Goal: Information Seeking & Learning: Learn about a topic

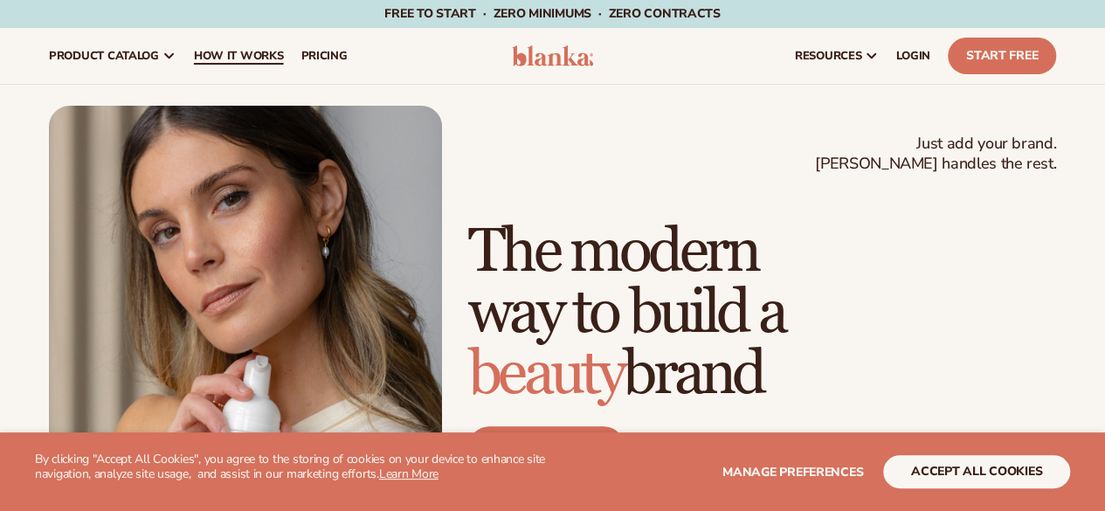
click at [261, 59] on span "How It Works" at bounding box center [239, 56] width 90 height 14
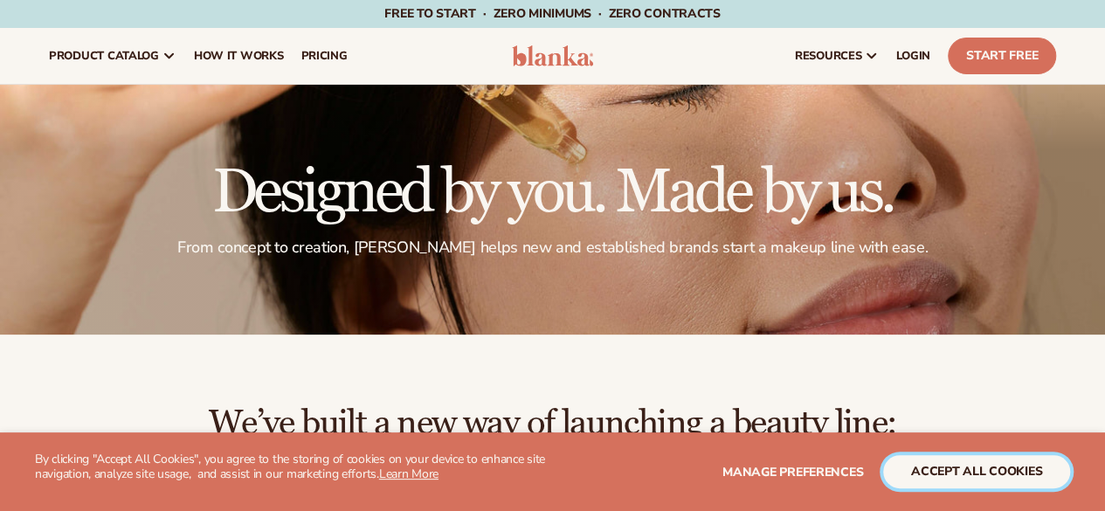
click at [947, 485] on button "accept all cookies" at bounding box center [976, 471] width 187 height 33
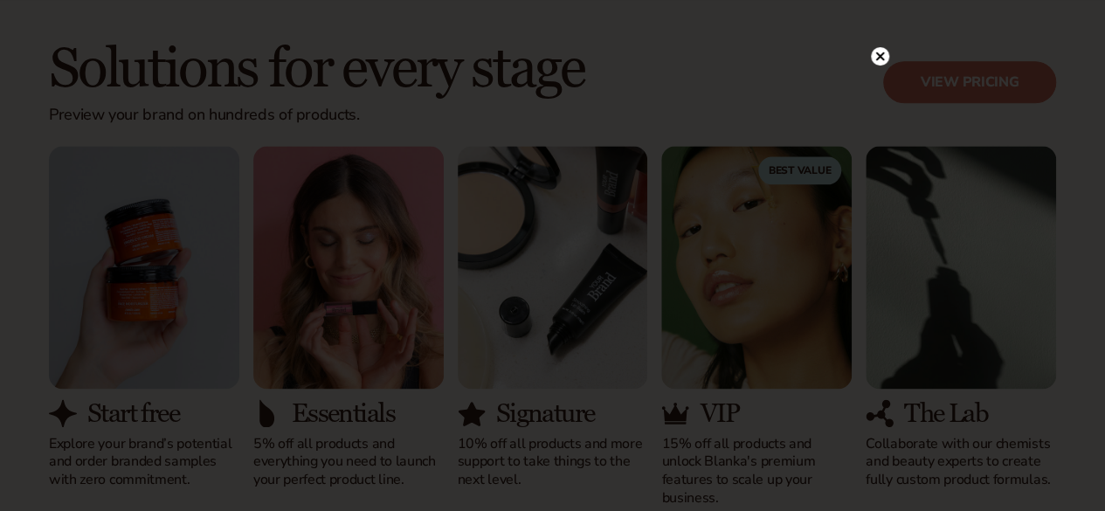
scroll to position [10, 0]
click at [871, 25] on icon at bounding box center [871, 26] width 9 height 9
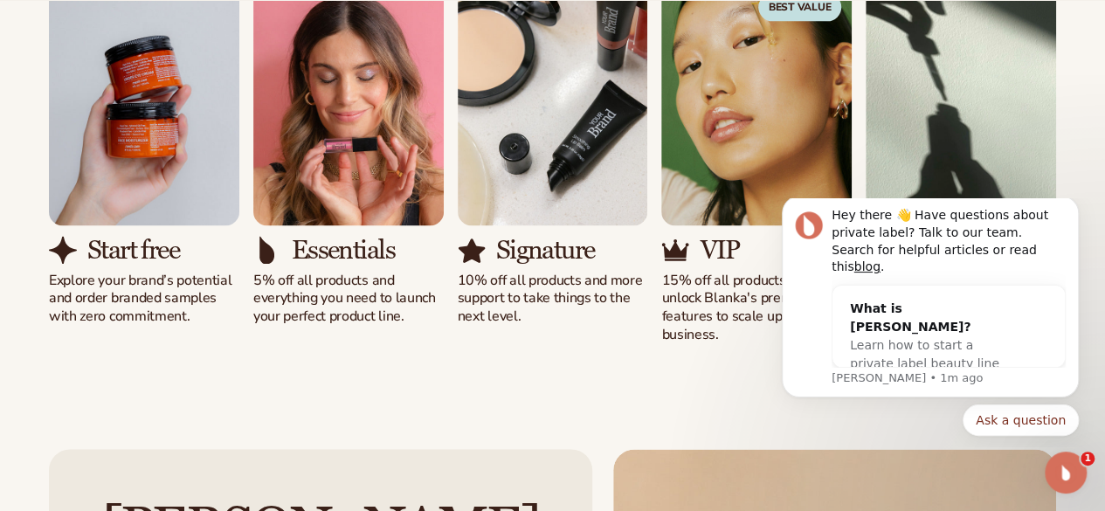
scroll to position [1208, 0]
click at [689, 380] on div "Solutions for every stage Preview your brand on hundreds of products. View pric…" at bounding box center [552, 109] width 1105 height 607
click at [1065, 478] on icon "Open Intercom Messenger" at bounding box center [1063, 470] width 29 height 29
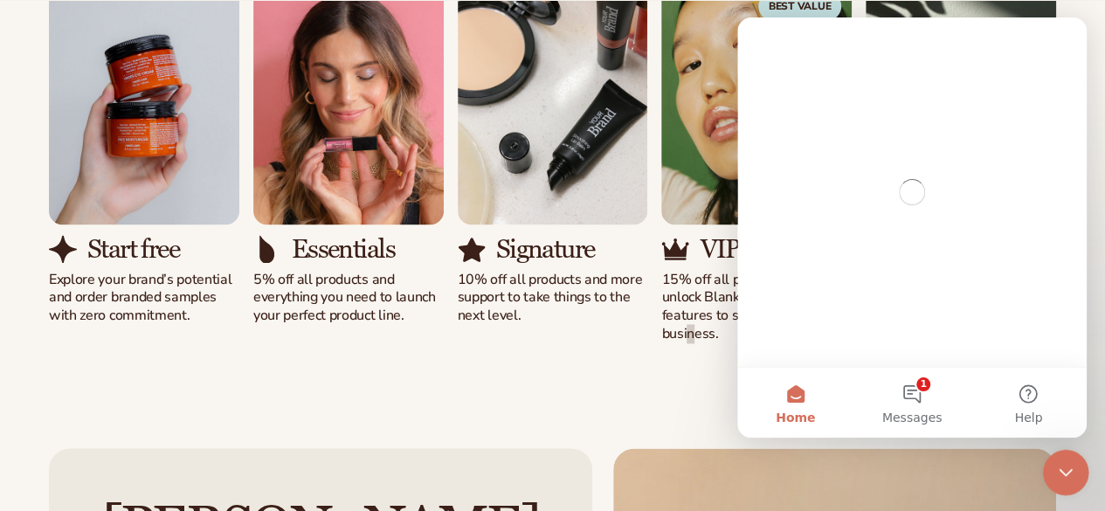
scroll to position [0, 0]
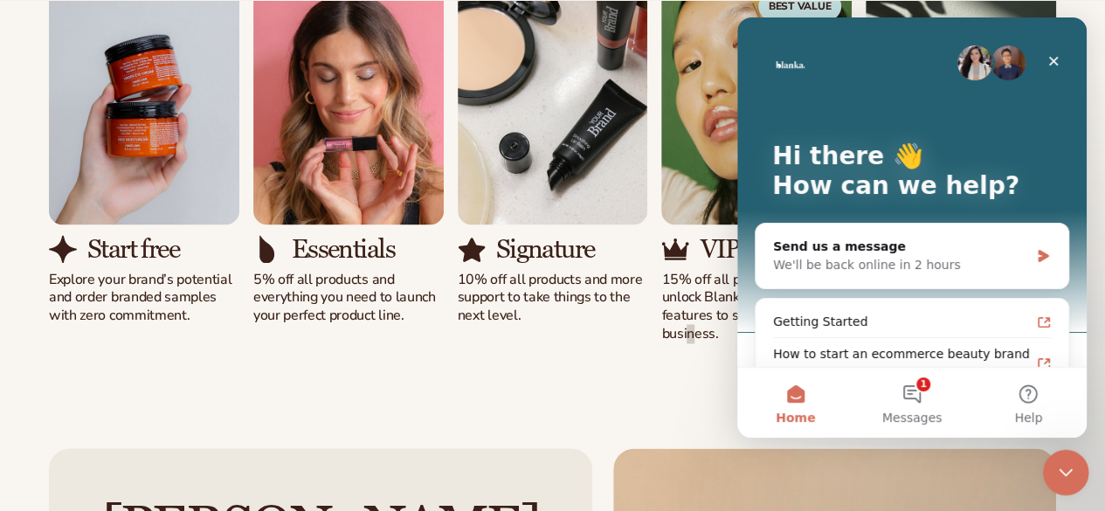
click at [1069, 467] on icon "Close Intercom Messenger" at bounding box center [1063, 470] width 21 height 21
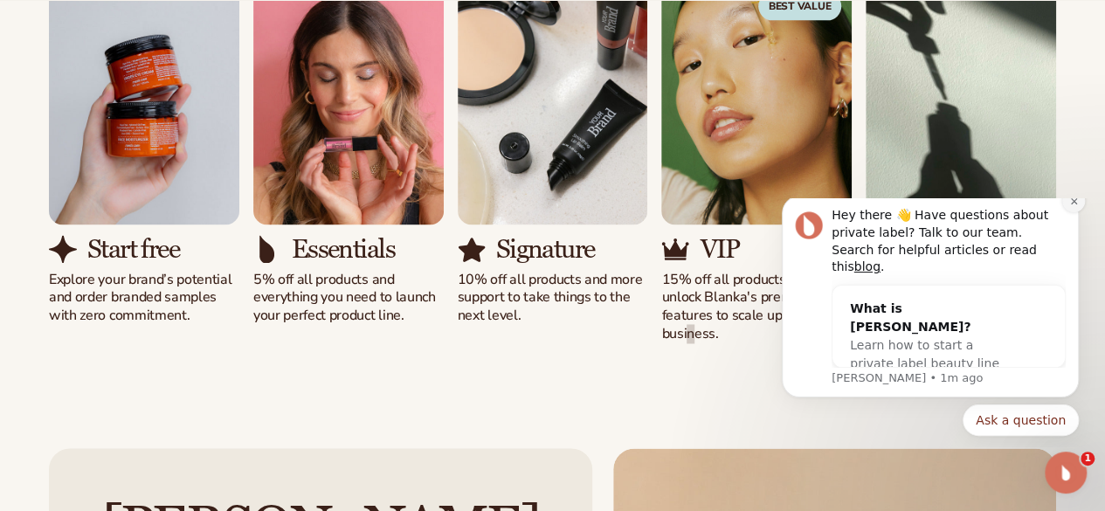
click at [1075, 206] on icon "Dismiss notification" at bounding box center [1074, 202] width 10 height 10
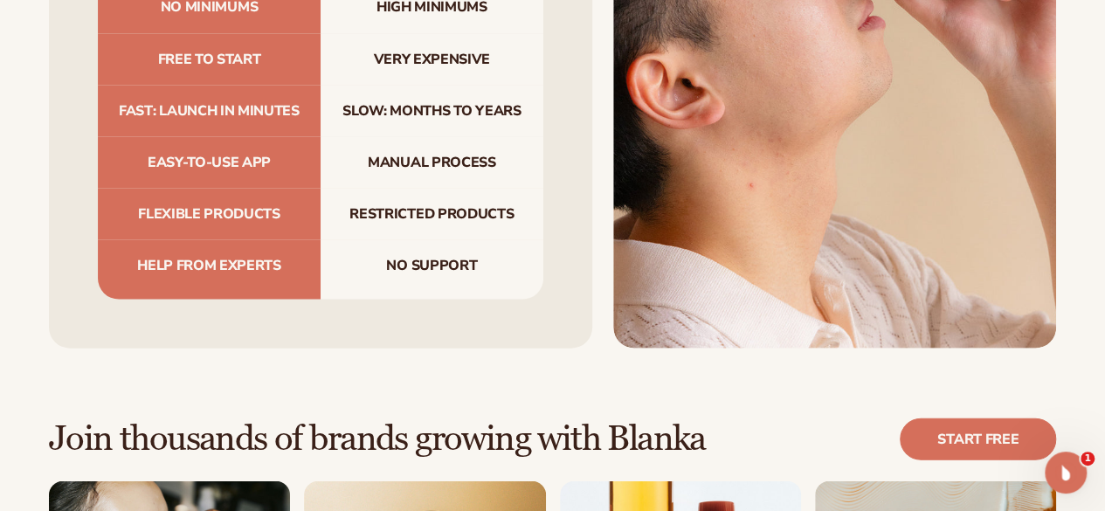
scroll to position [1971, 0]
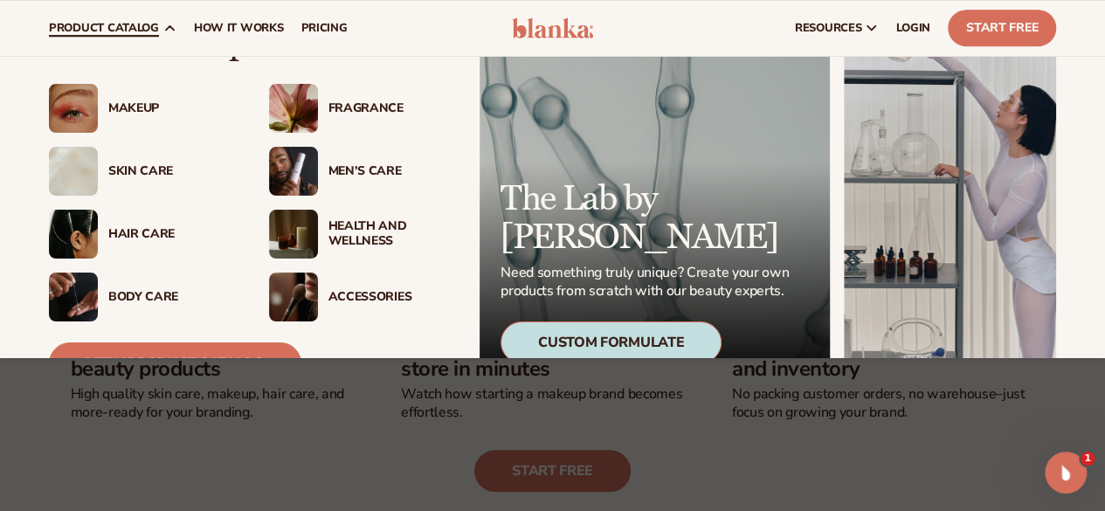
scroll to position [54, 0]
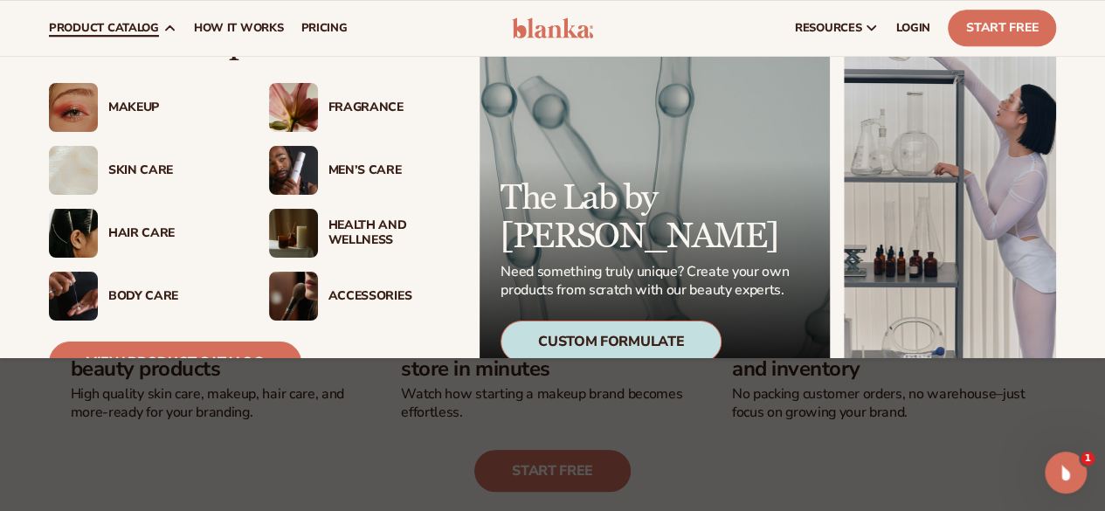
click at [145, 156] on div "Skin Care" at bounding box center [141, 170] width 185 height 49
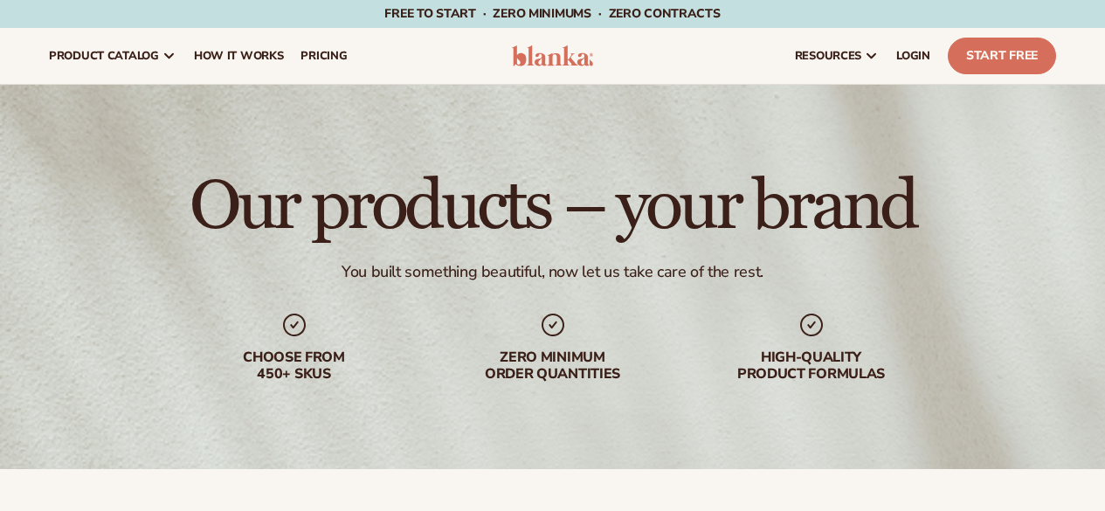
scroll to position [537, 0]
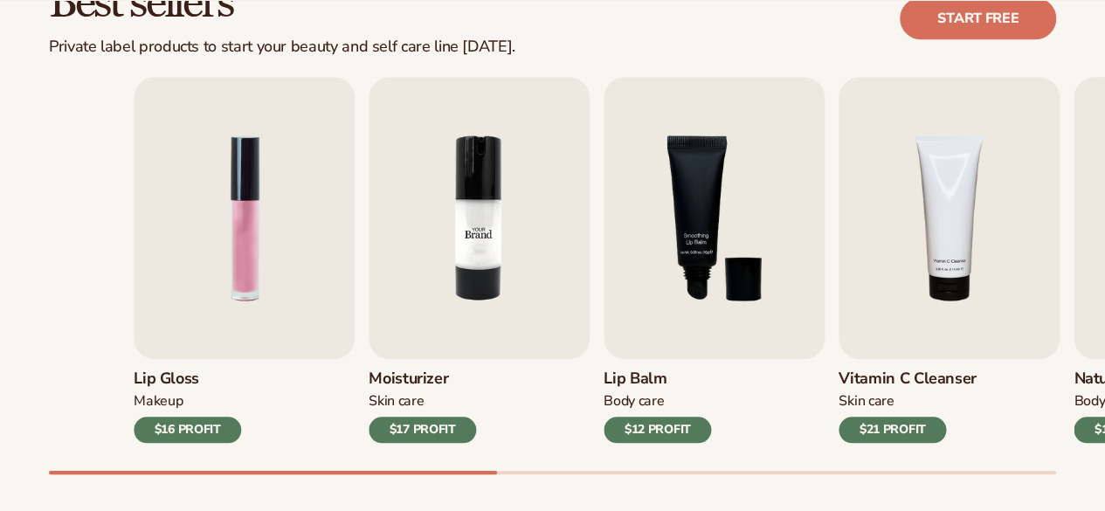
click at [369, 140] on img "2 / 9" at bounding box center [479, 218] width 221 height 282
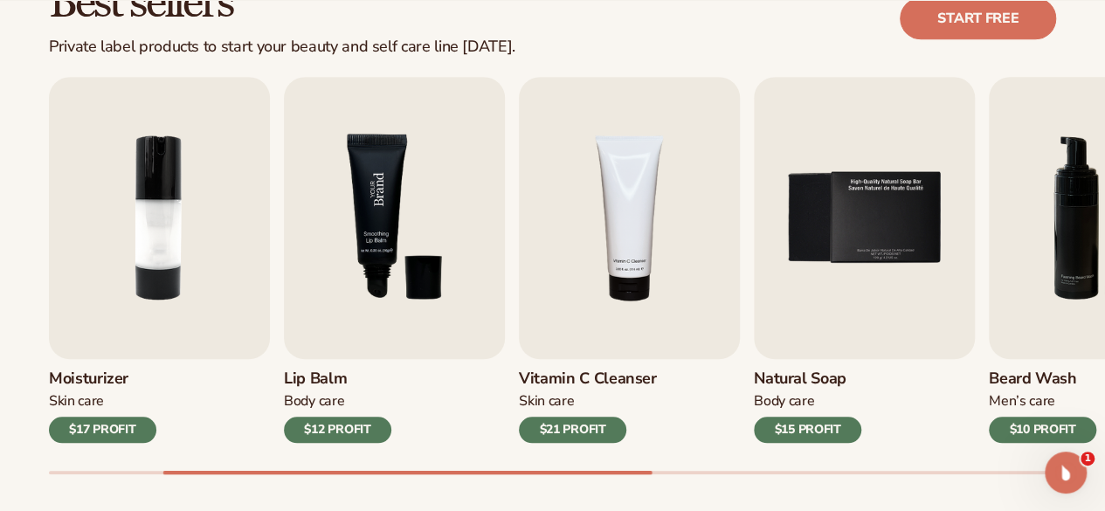
scroll to position [0, 0]
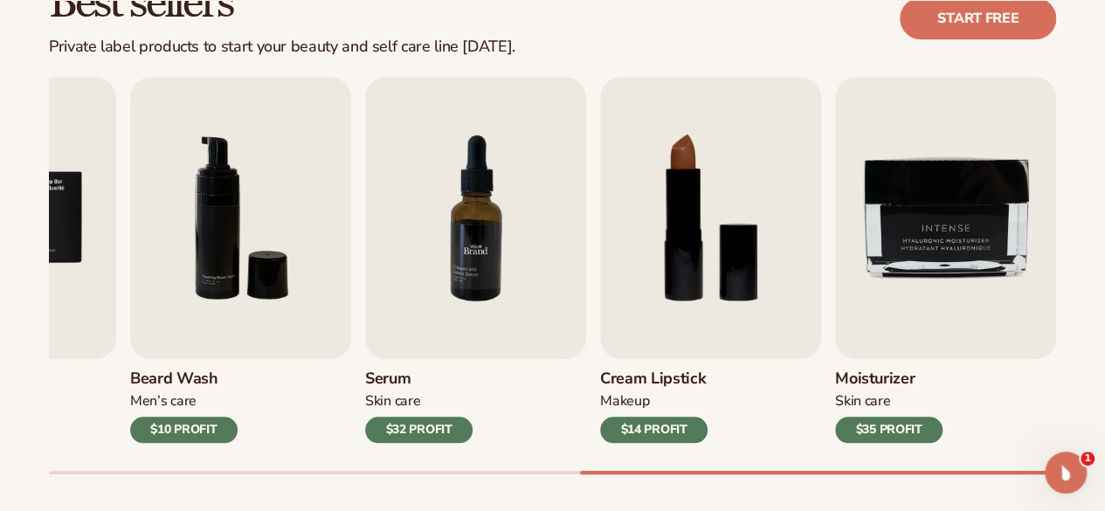
click at [438, 200] on img "7 / 9" at bounding box center [475, 218] width 221 height 282
click at [488, 305] on img "7 / 9" at bounding box center [475, 218] width 221 height 282
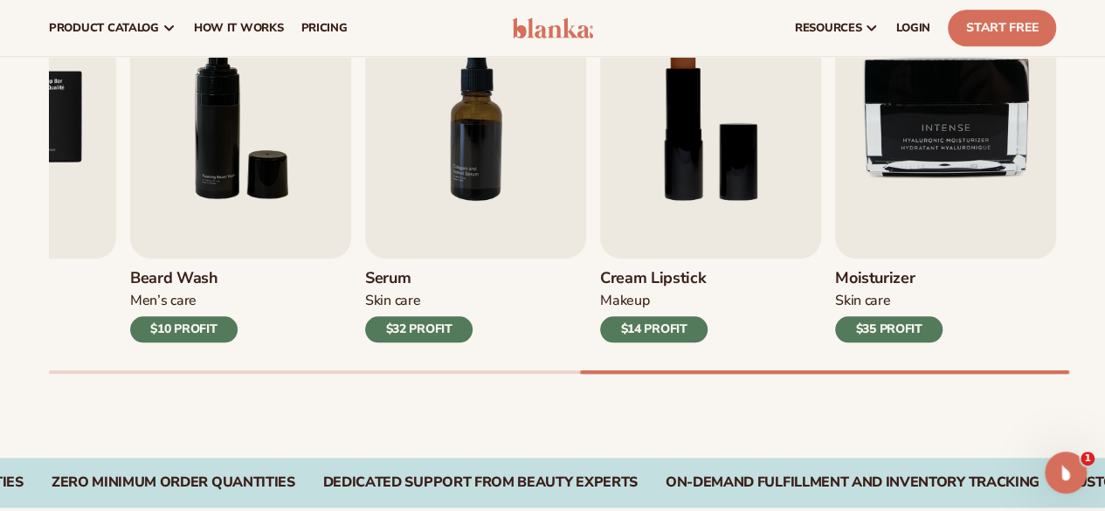
scroll to position [636, 0]
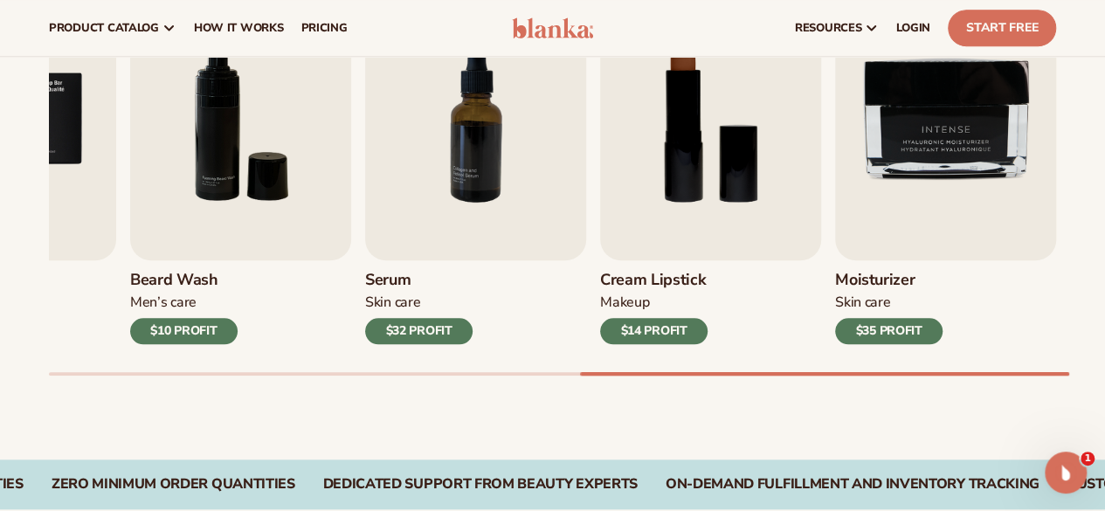
click at [454, 329] on div "$32 PROFIT" at bounding box center [418, 331] width 107 height 26
click at [429, 216] on img "7 / 9" at bounding box center [475, 119] width 221 height 282
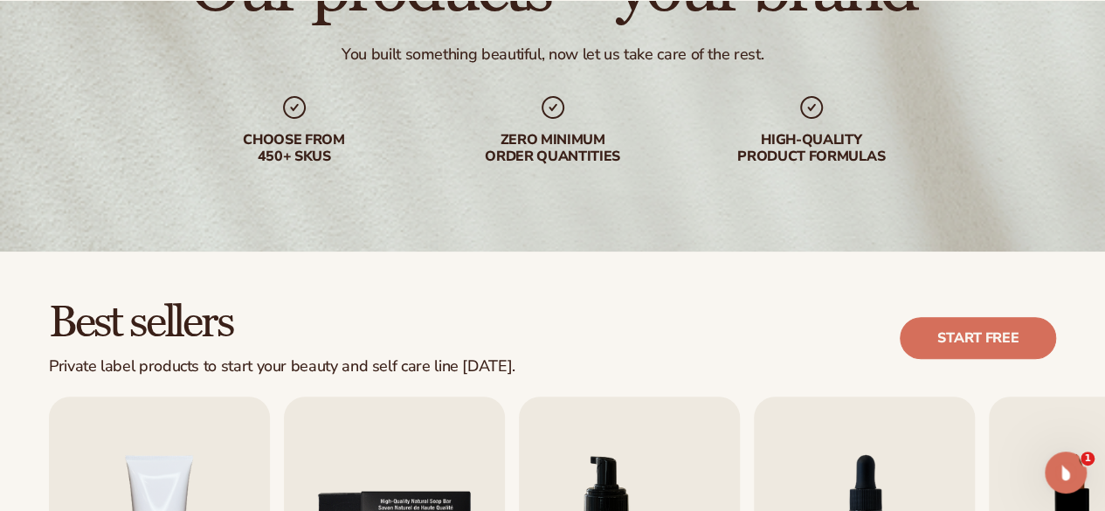
scroll to position [217, 0]
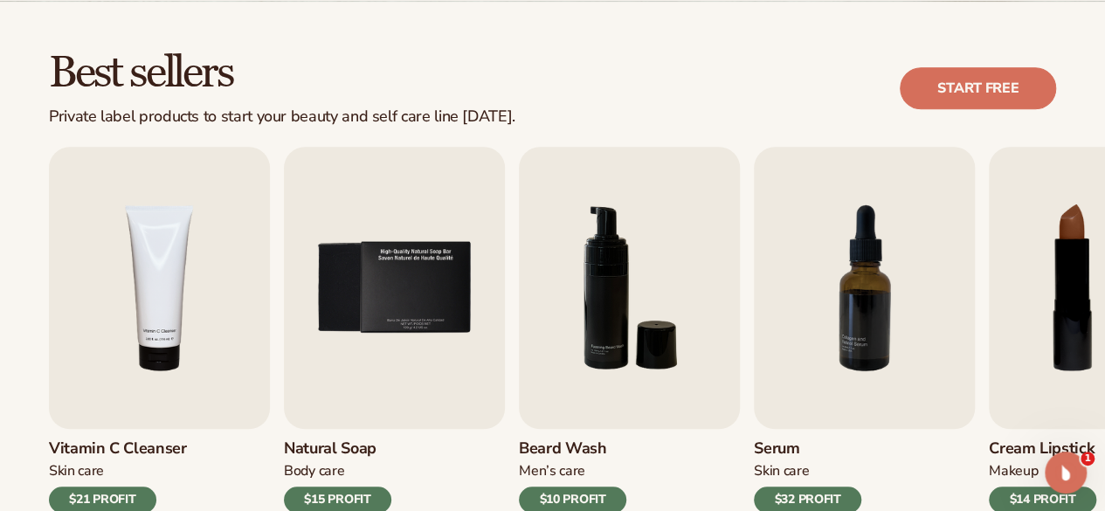
scroll to position [469, 0]
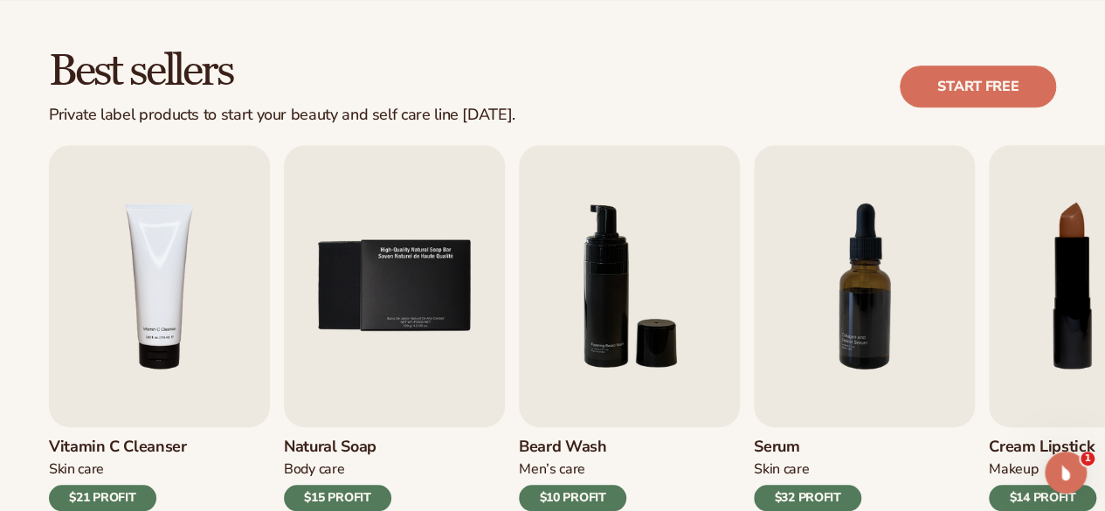
click at [575, 495] on div "$10 PROFIT" at bounding box center [572, 498] width 107 height 26
click at [603, 371] on img "6 / 9" at bounding box center [629, 286] width 221 height 282
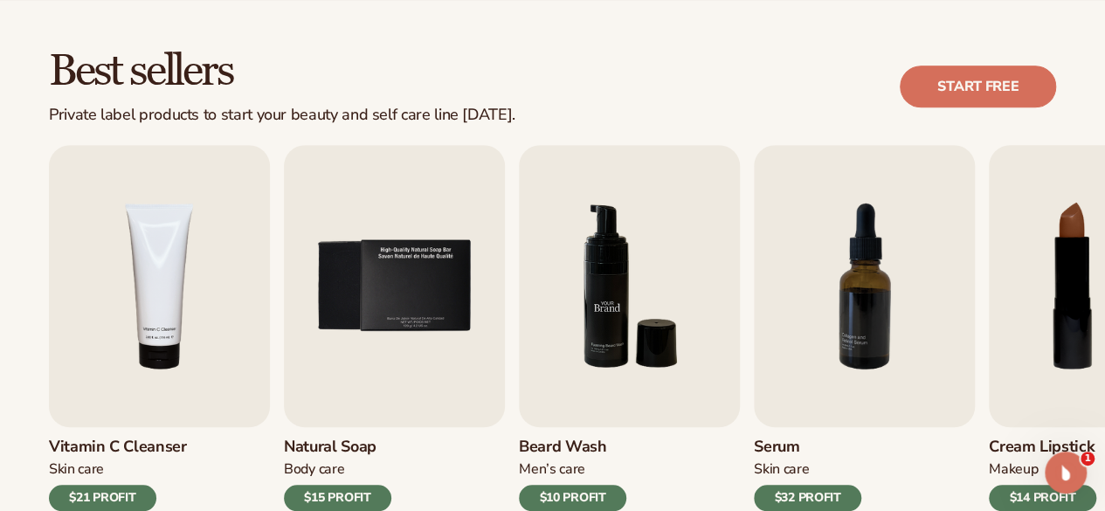
click at [603, 367] on img "6 / 9" at bounding box center [629, 286] width 221 height 282
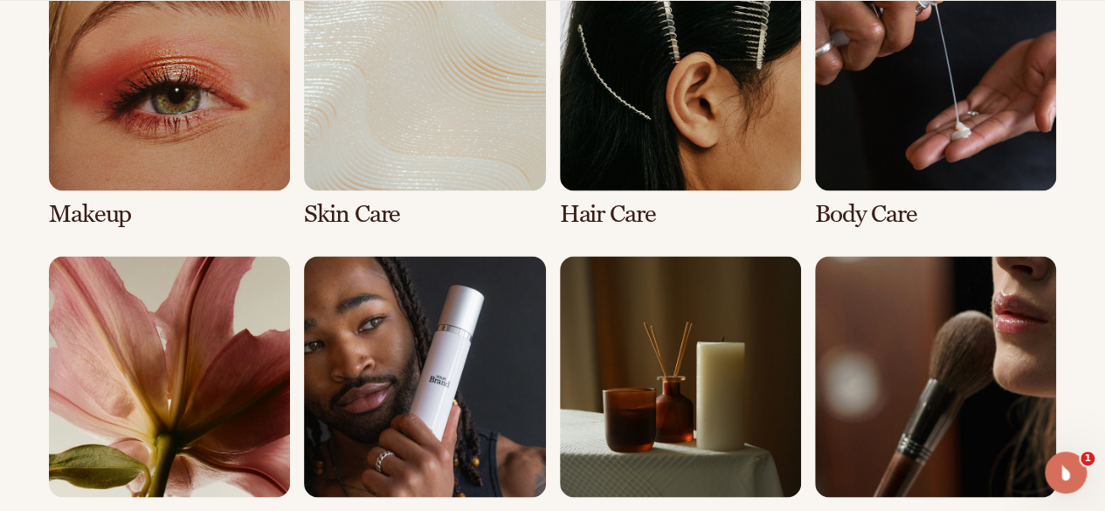
scroll to position [1398, 0]
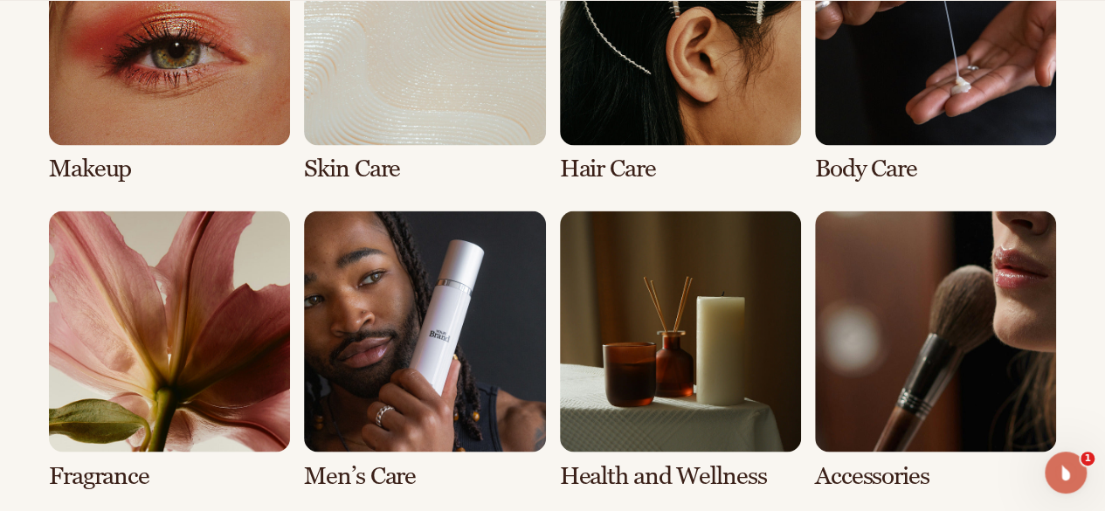
click at [359, 167] on link "2 / 8" at bounding box center [424, 43] width 241 height 279
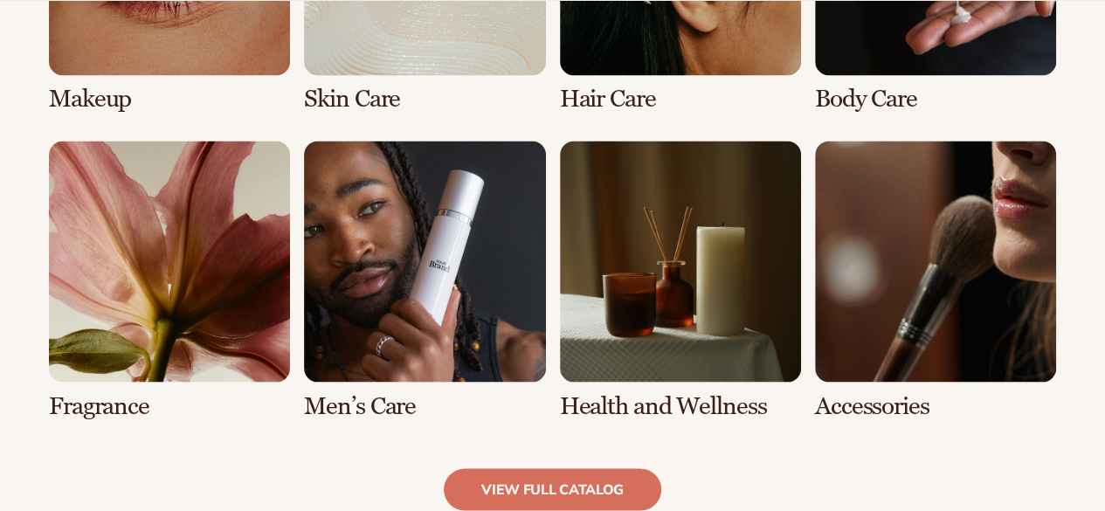
scroll to position [1495, 0]
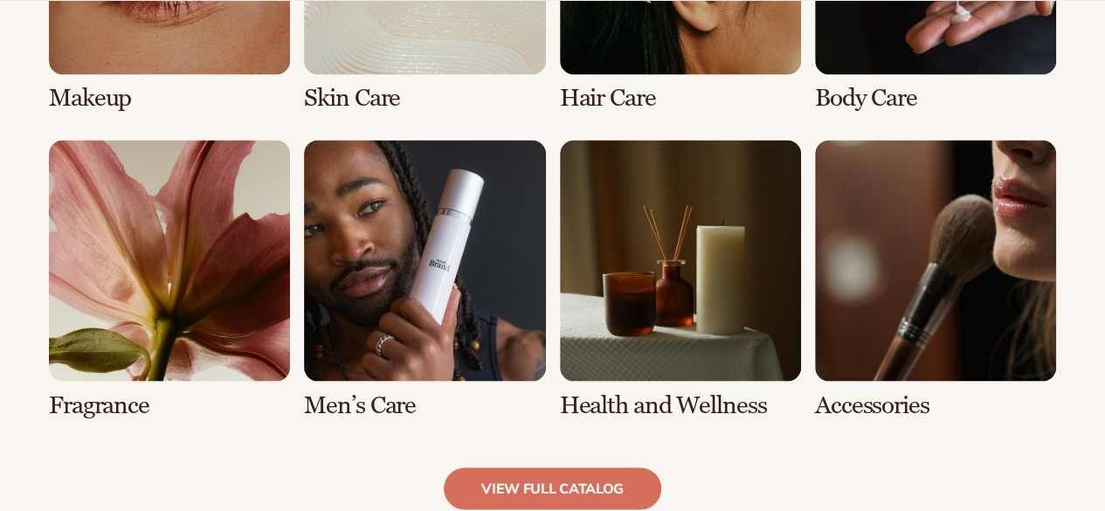
click at [646, 230] on link "7 / 8" at bounding box center [680, 279] width 241 height 279
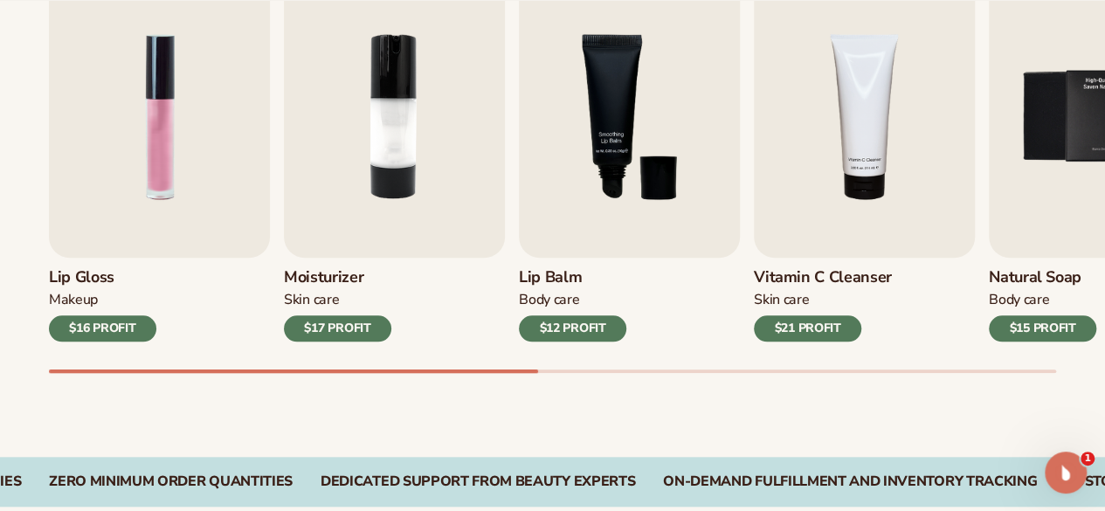
scroll to position [640, 0]
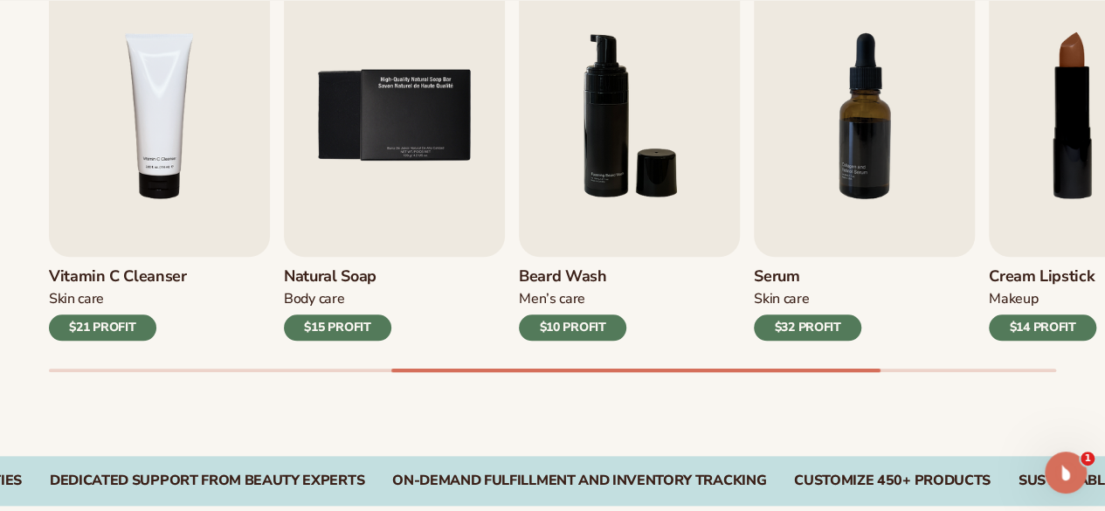
click at [638, 177] on img "6 / 9" at bounding box center [629, 116] width 221 height 282
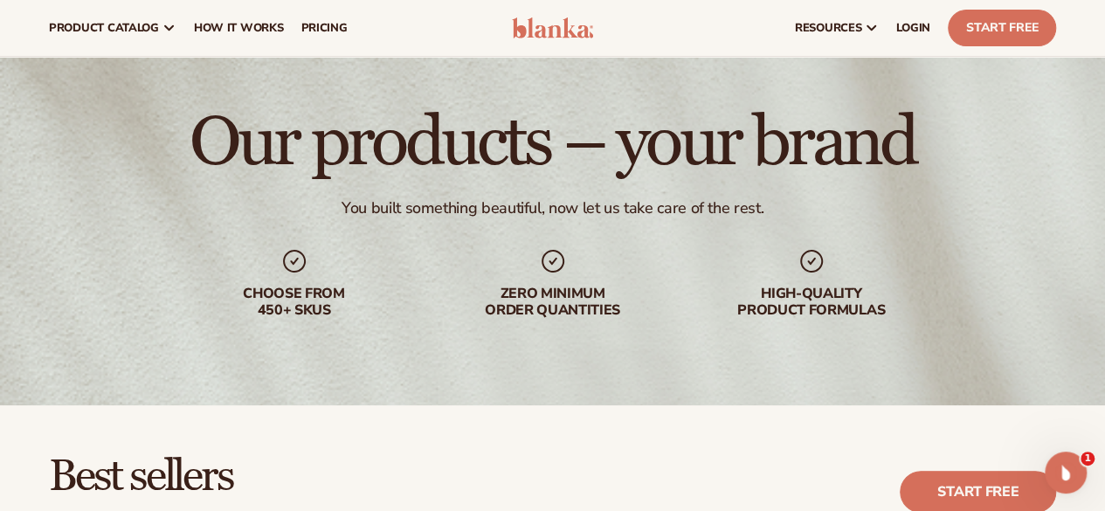
scroll to position [0, 0]
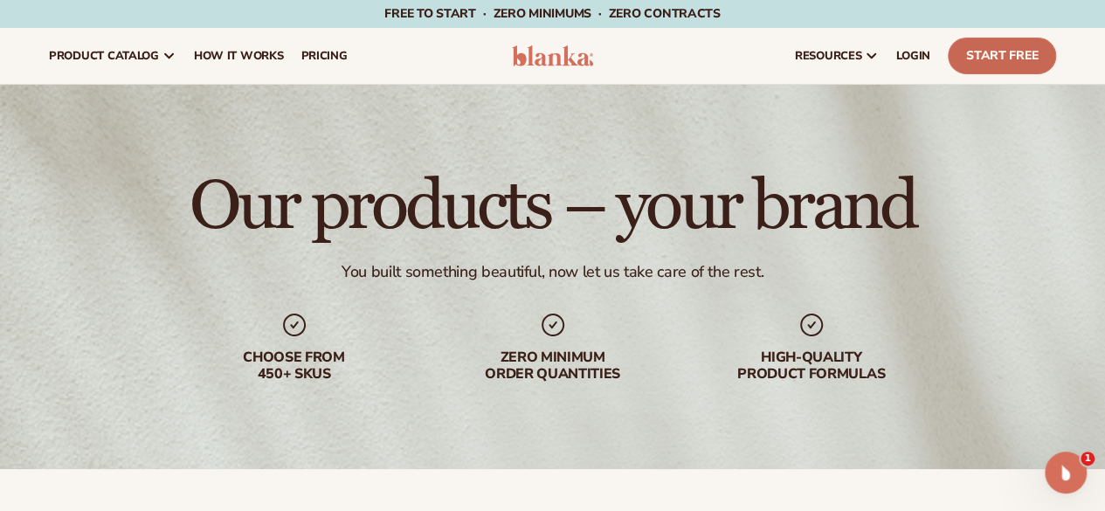
click at [990, 43] on link "Start Free" at bounding box center [1002, 56] width 108 height 37
click at [324, 58] on span "pricing" at bounding box center [324, 56] width 46 height 14
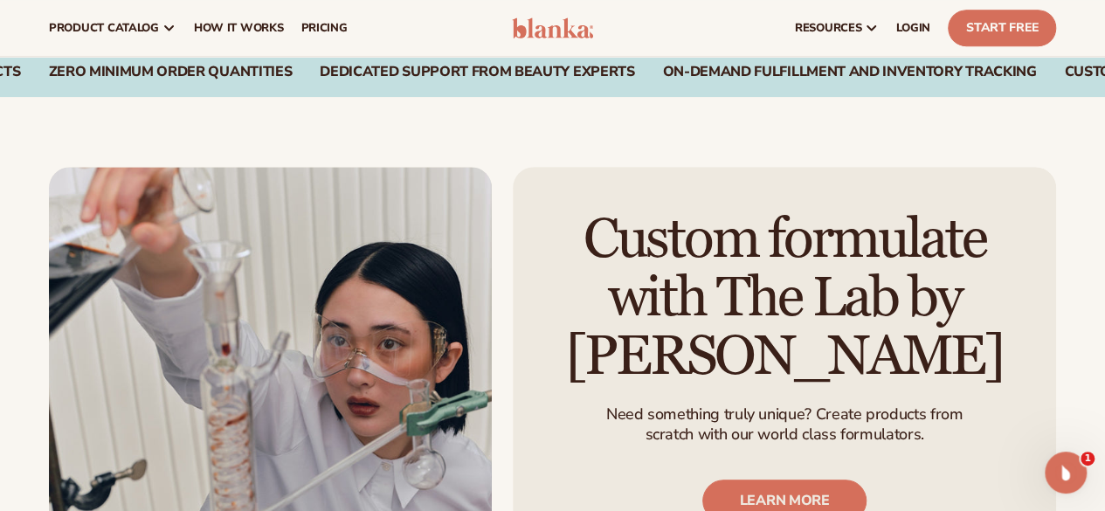
scroll to position [454, 0]
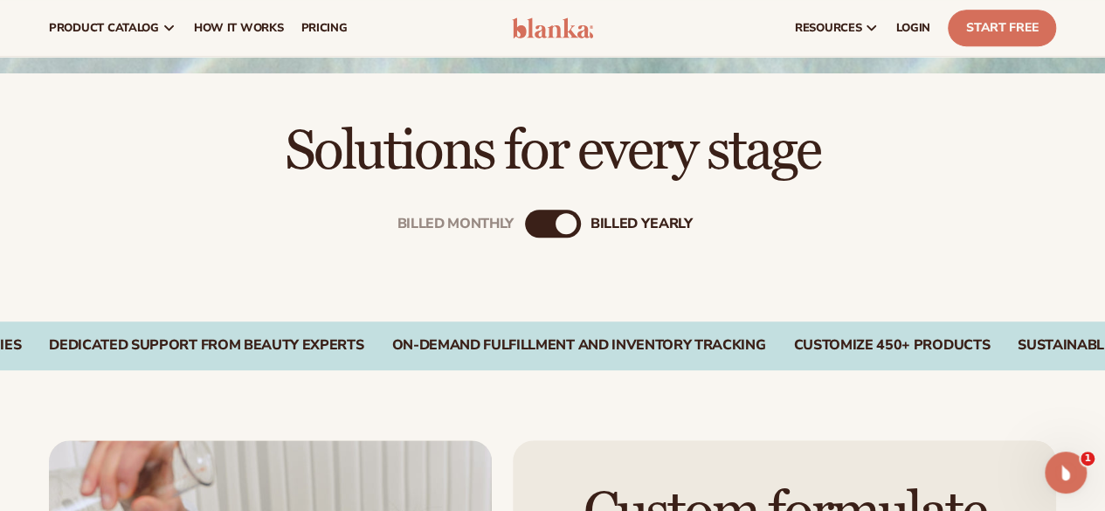
click at [570, 226] on div "billed Yearly" at bounding box center [566, 223] width 21 height 21
click at [550, 222] on div "Billed Monthly billed Yearly" at bounding box center [553, 224] width 56 height 28
click at [550, 214] on div "Billed Monthly billed Yearly" at bounding box center [553, 224] width 56 height 28
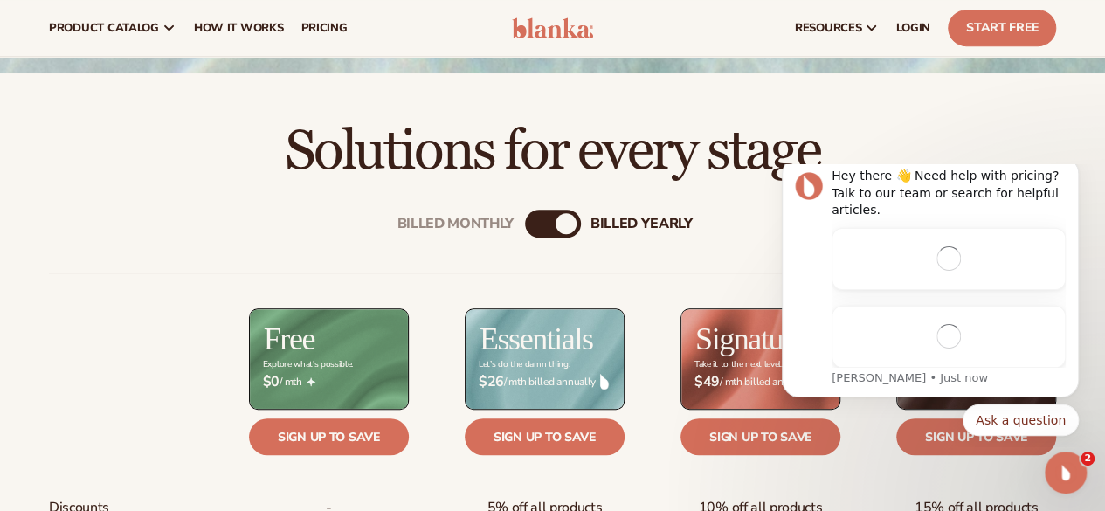
scroll to position [0, 0]
click at [559, 225] on div "billed Yearly" at bounding box center [566, 223] width 21 height 21
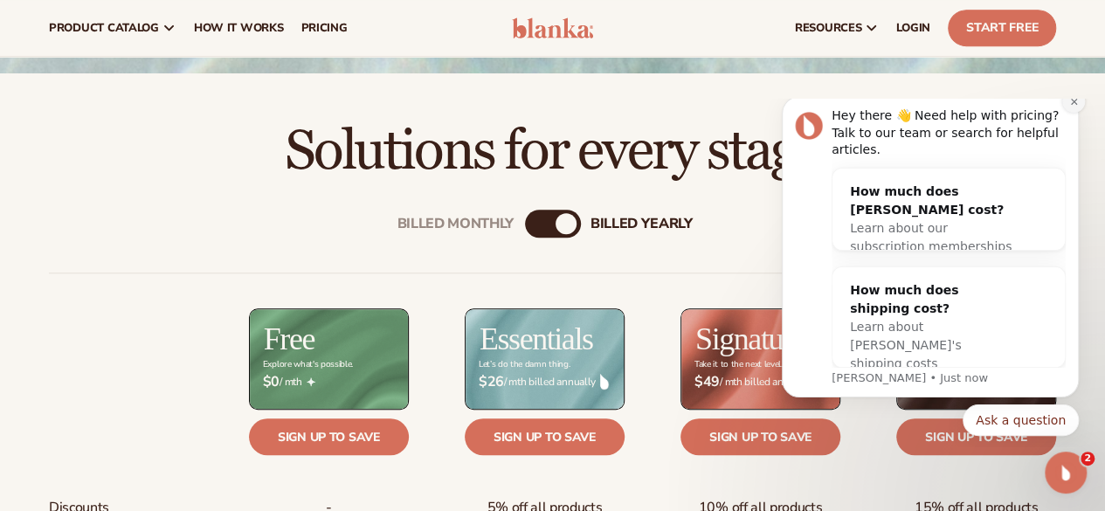
click at [1069, 107] on icon "Dismiss notification" at bounding box center [1074, 102] width 10 height 10
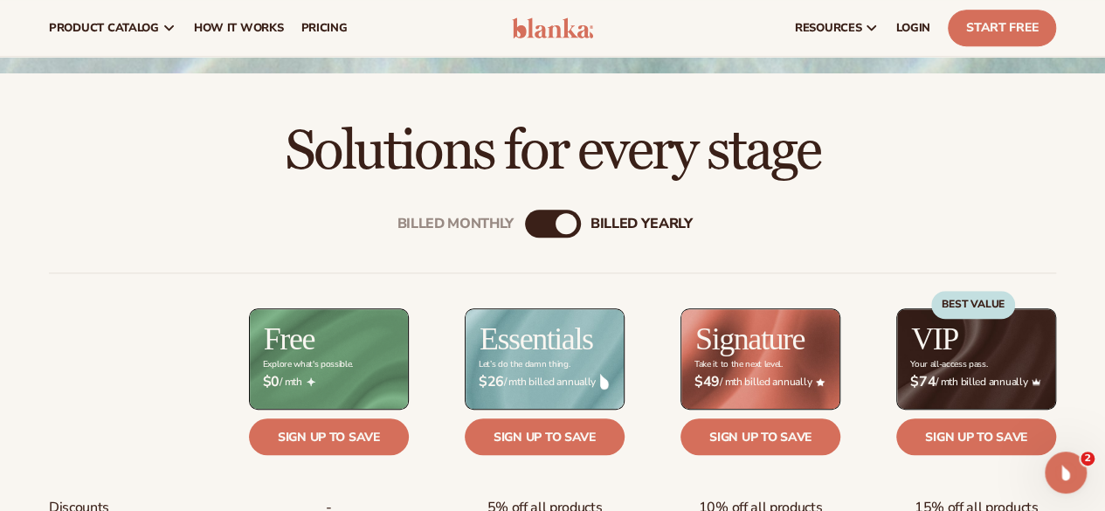
click at [543, 220] on div "Billed Monthly" at bounding box center [535, 223] width 21 height 21
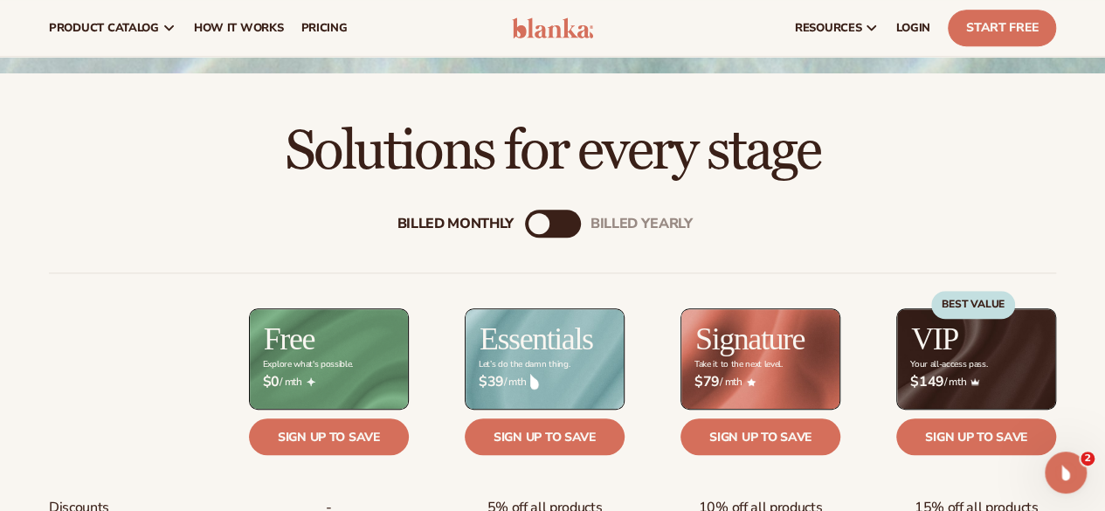
click at [543, 220] on div "Billed Monthly" at bounding box center [539, 223] width 21 height 21
click at [536, 221] on div "Billed Monthly" at bounding box center [539, 223] width 21 height 21
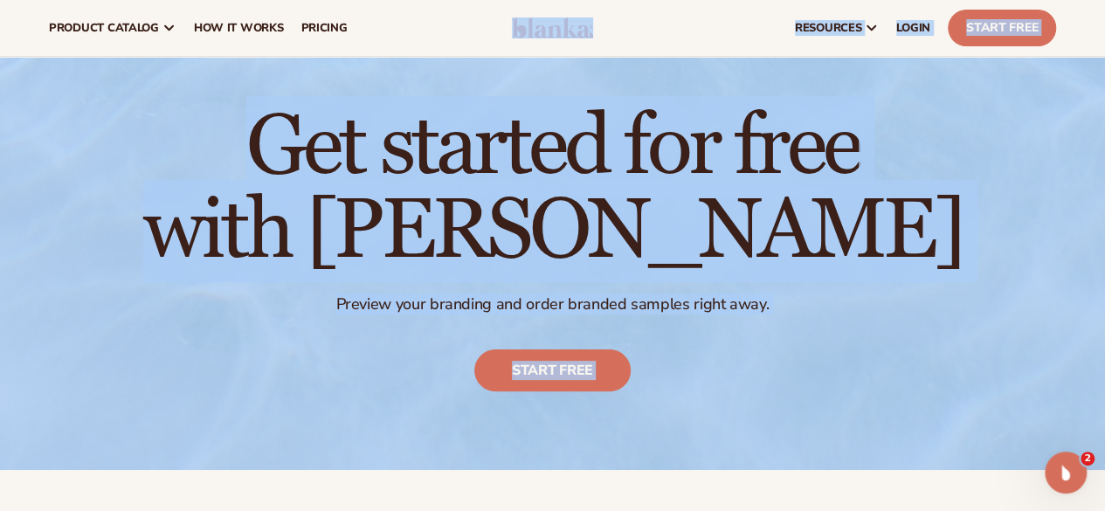
drag, startPoint x: 536, startPoint y: 221, endPoint x: 367, endPoint y: -72, distance: 338.2
click at [367, 0] on html "Skip to content Free to start · ZERO minimums · ZERO contracts · Free to start …" at bounding box center [552, 197] width 1105 height 511
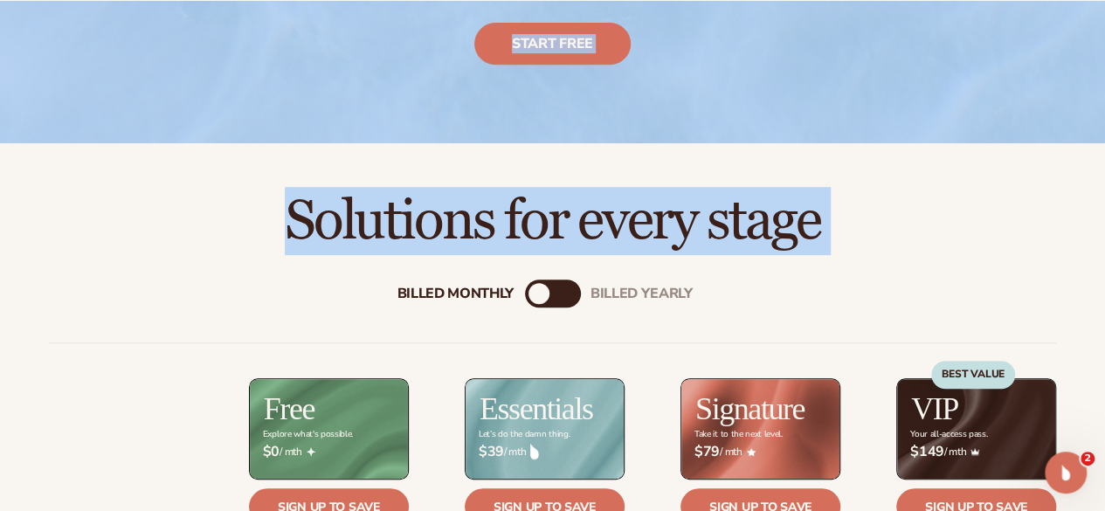
scroll to position [391, 0]
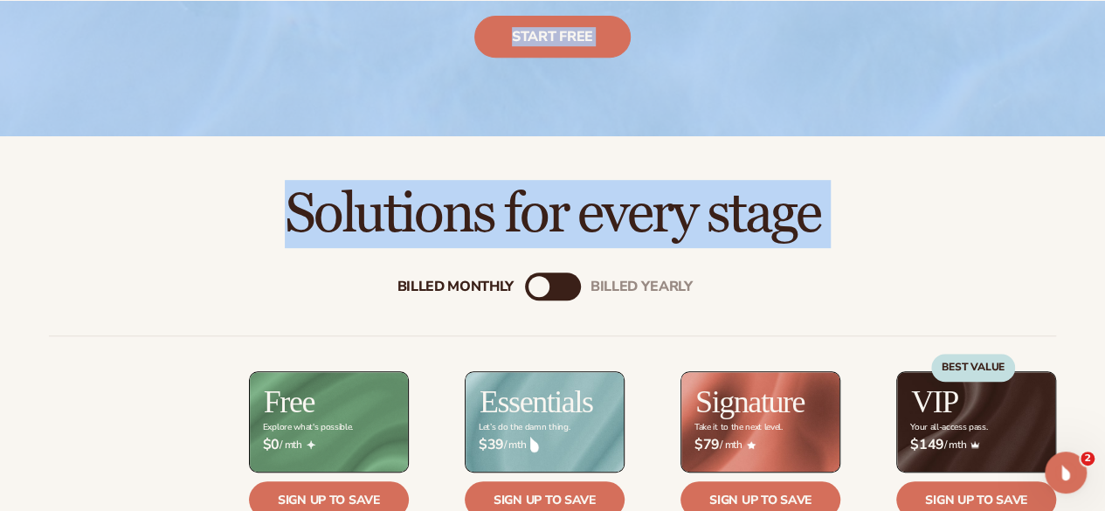
click at [348, 236] on h2 "Solutions for every stage" at bounding box center [552, 214] width 1007 height 59
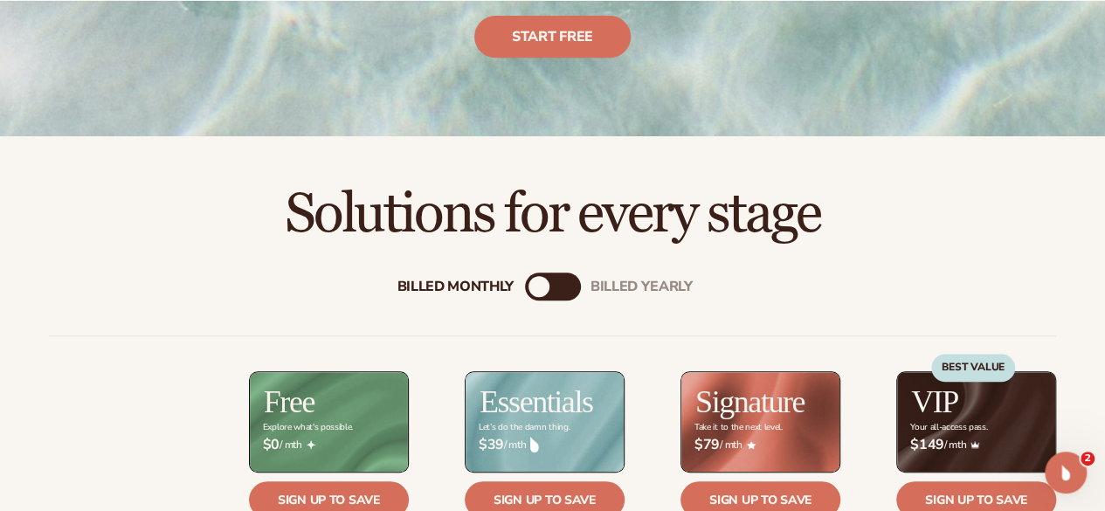
click at [546, 278] on div "Billed Monthly" at bounding box center [539, 286] width 21 height 21
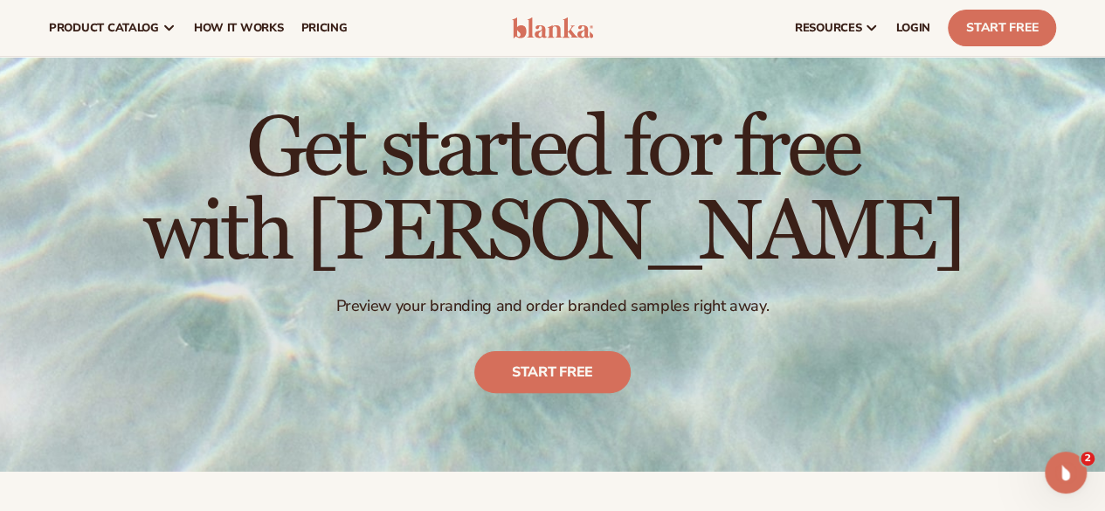
scroll to position [53, 0]
